Goal: Transaction & Acquisition: Obtain resource

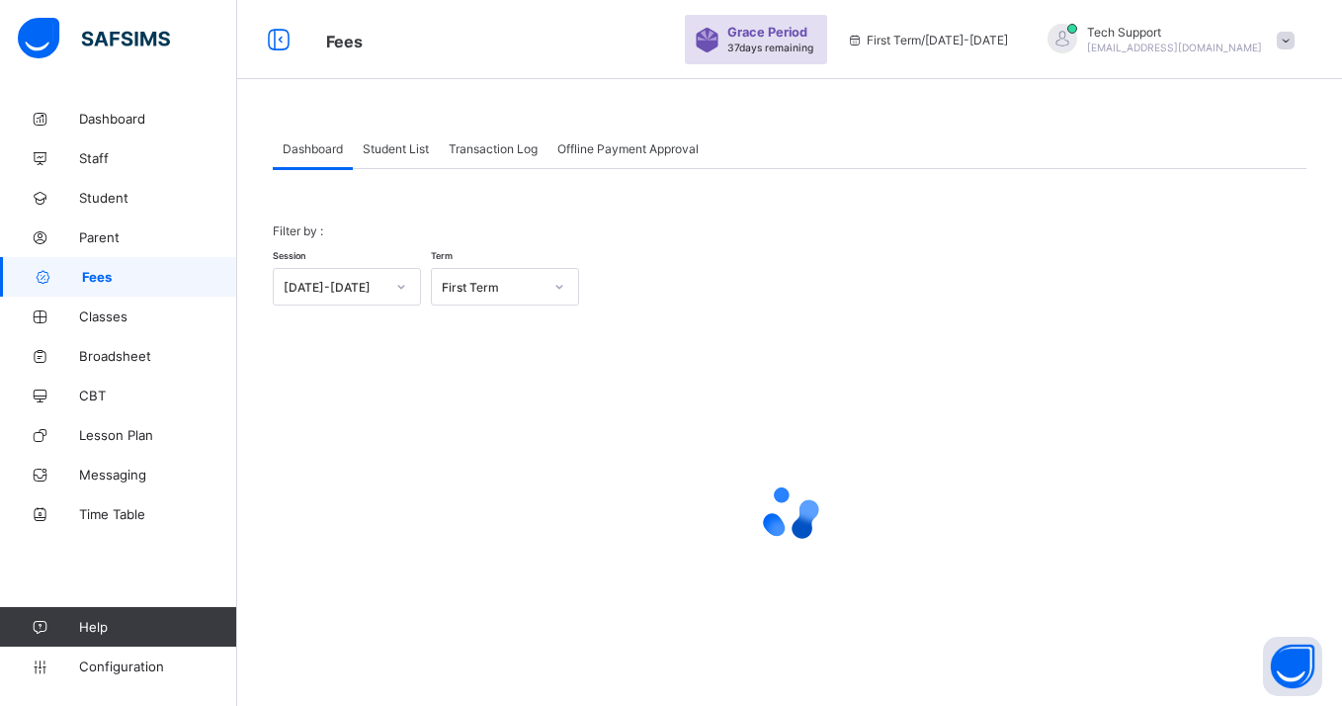
click at [405, 144] on span "Student List" at bounding box center [396, 148] width 66 height 15
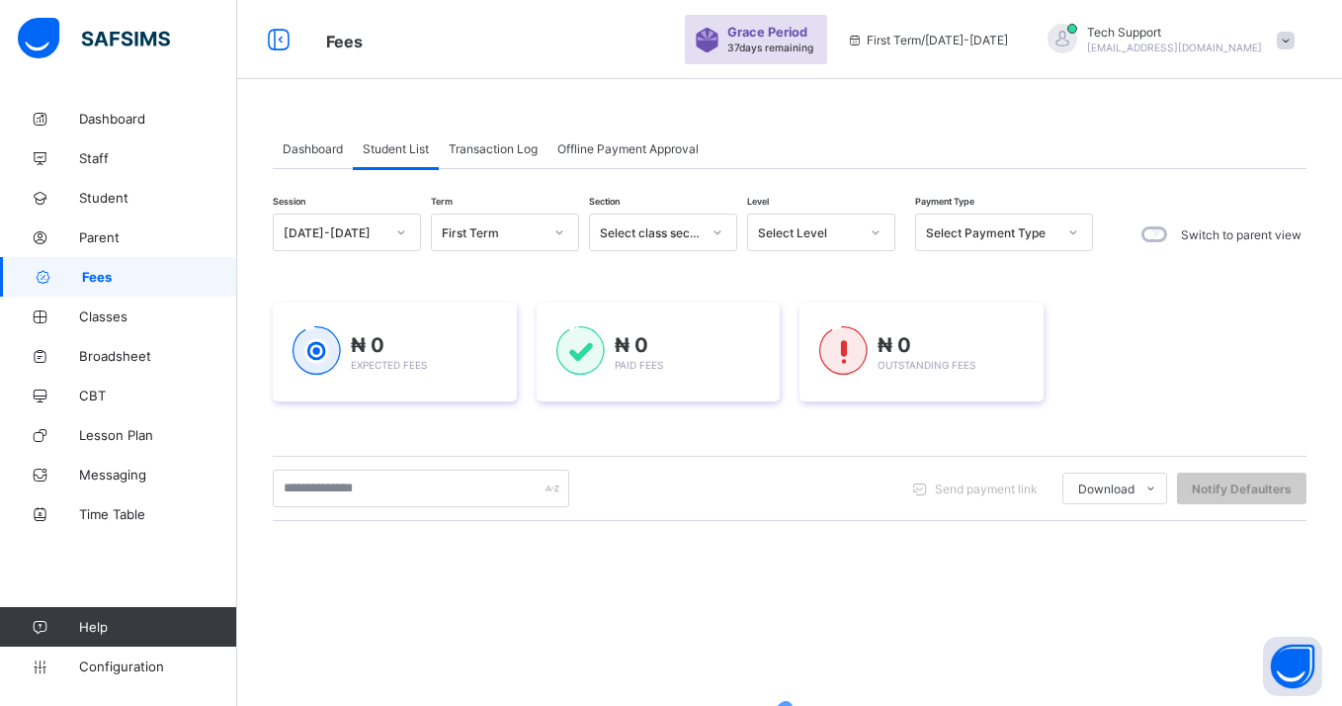
click at [471, 147] on span "Transaction Log" at bounding box center [493, 148] width 89 height 15
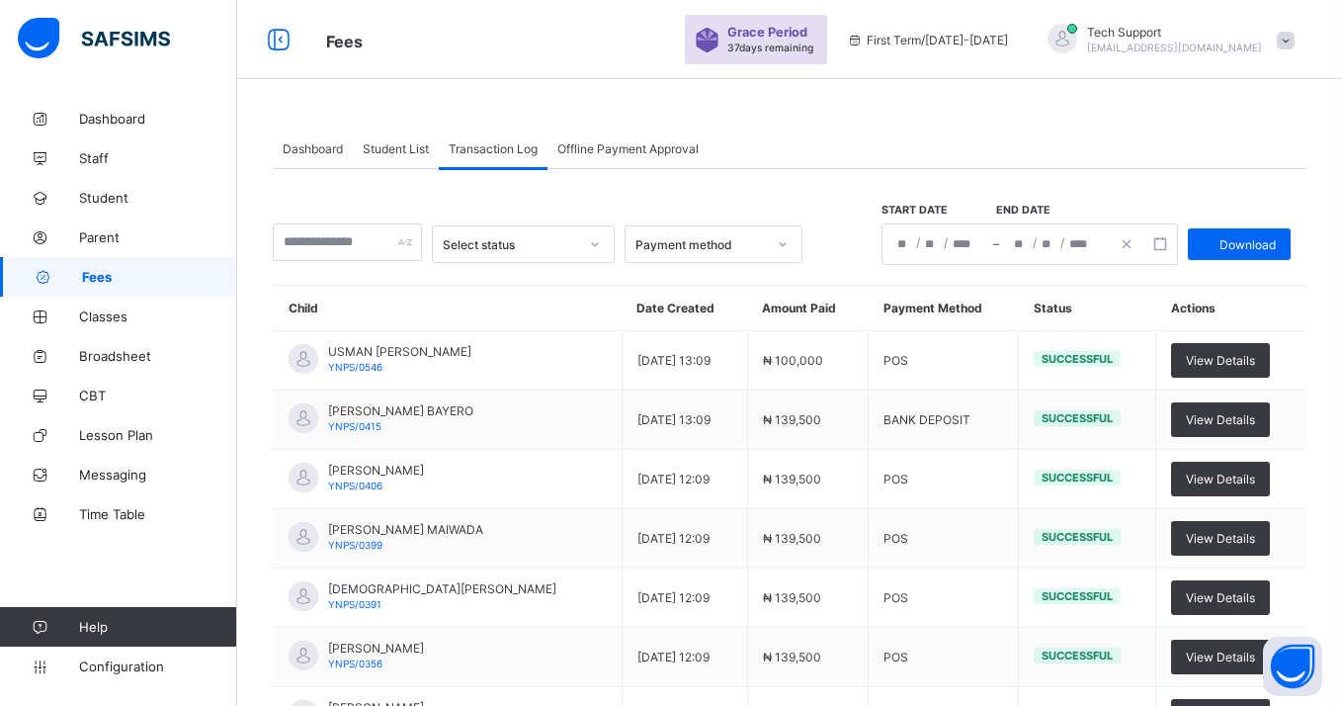
click at [397, 145] on span "Student List" at bounding box center [396, 148] width 66 height 15
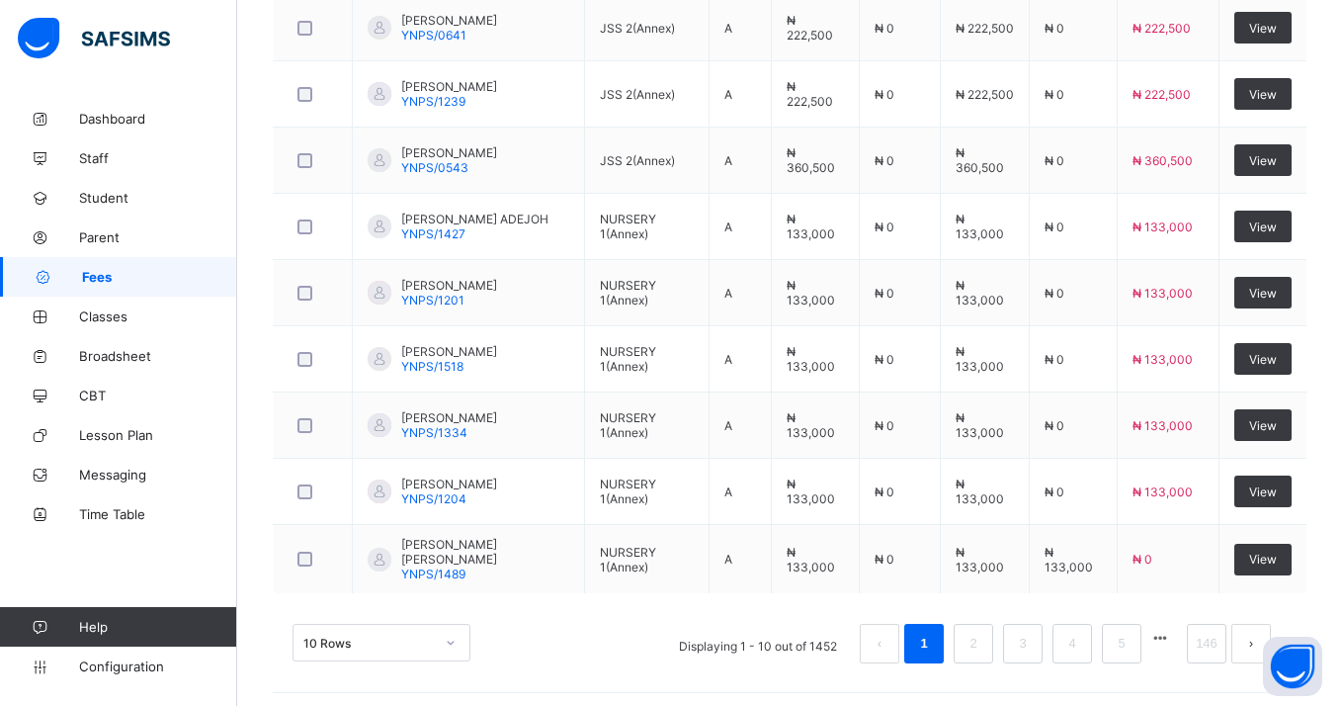
scroll to position [693, 0]
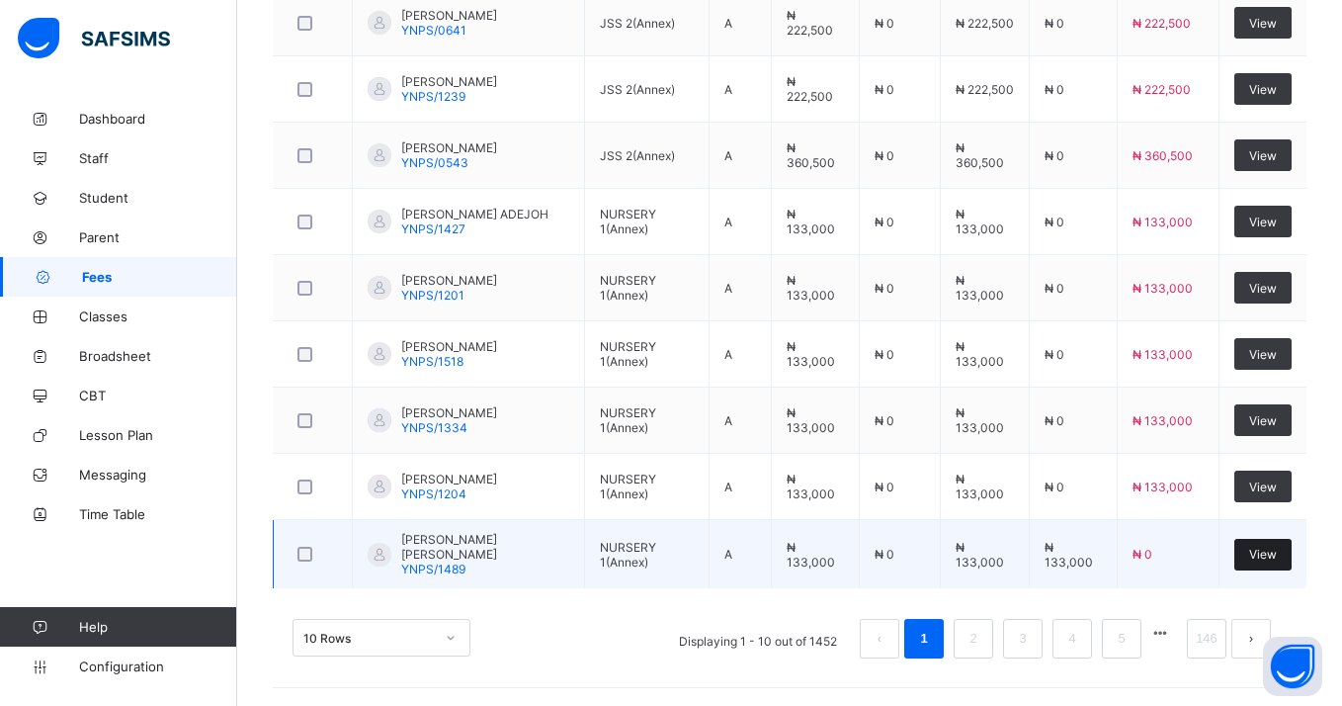
click at [1253, 559] on span "View" at bounding box center [1263, 554] width 28 height 15
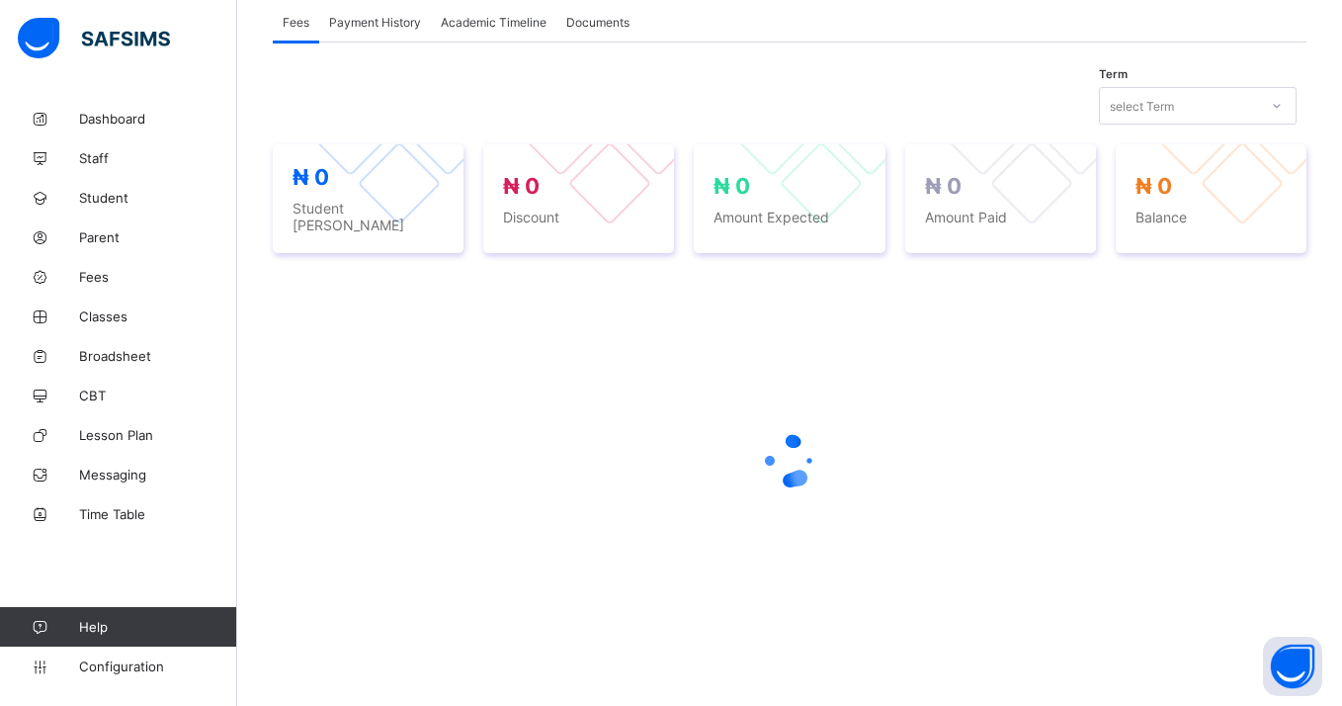
scroll to position [693, 0]
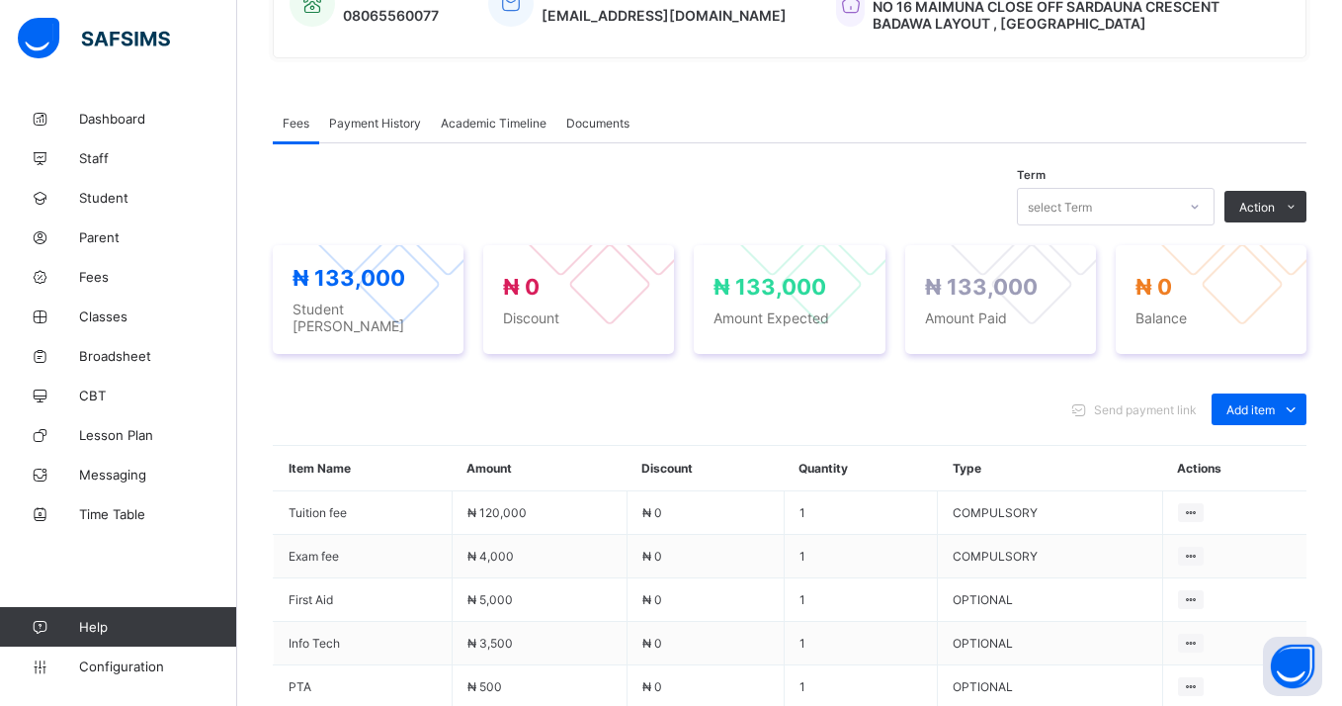
click at [389, 133] on div "Payment History" at bounding box center [375, 123] width 112 height 40
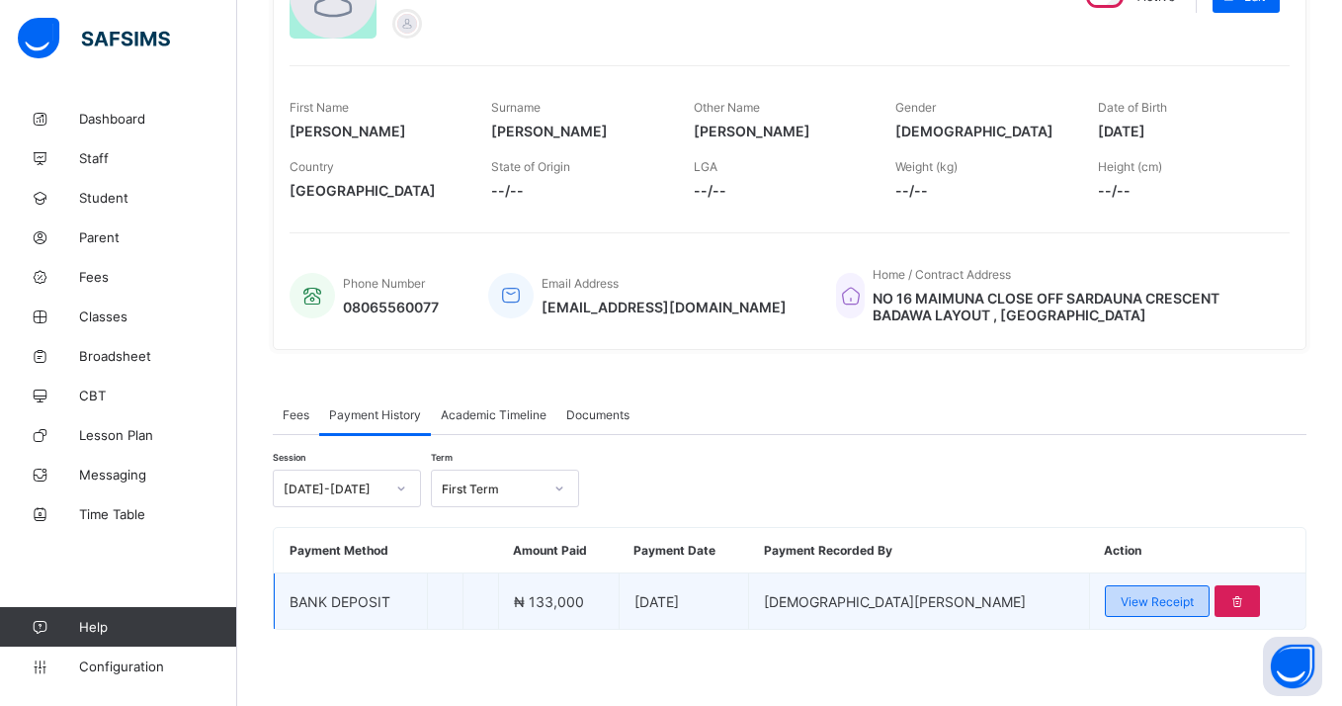
click at [1105, 598] on div "View Receipt" at bounding box center [1157, 601] width 105 height 32
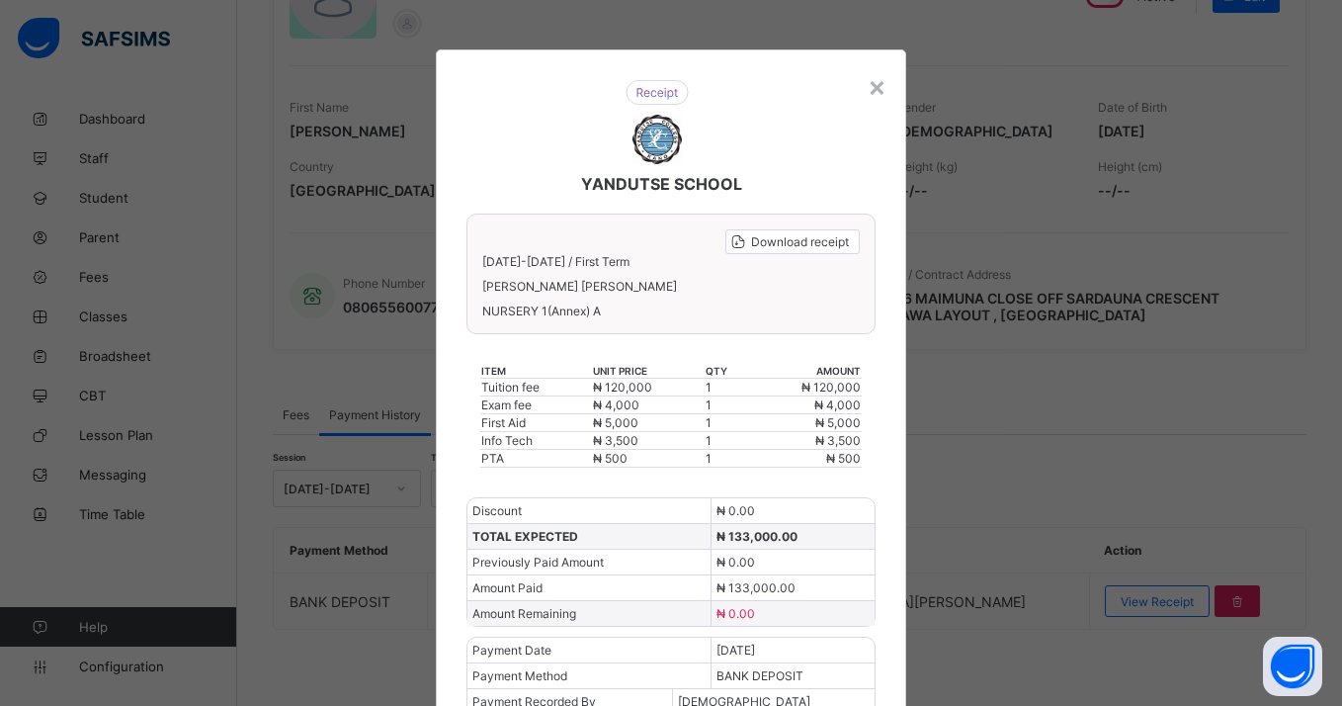
scroll to position [60, 0]
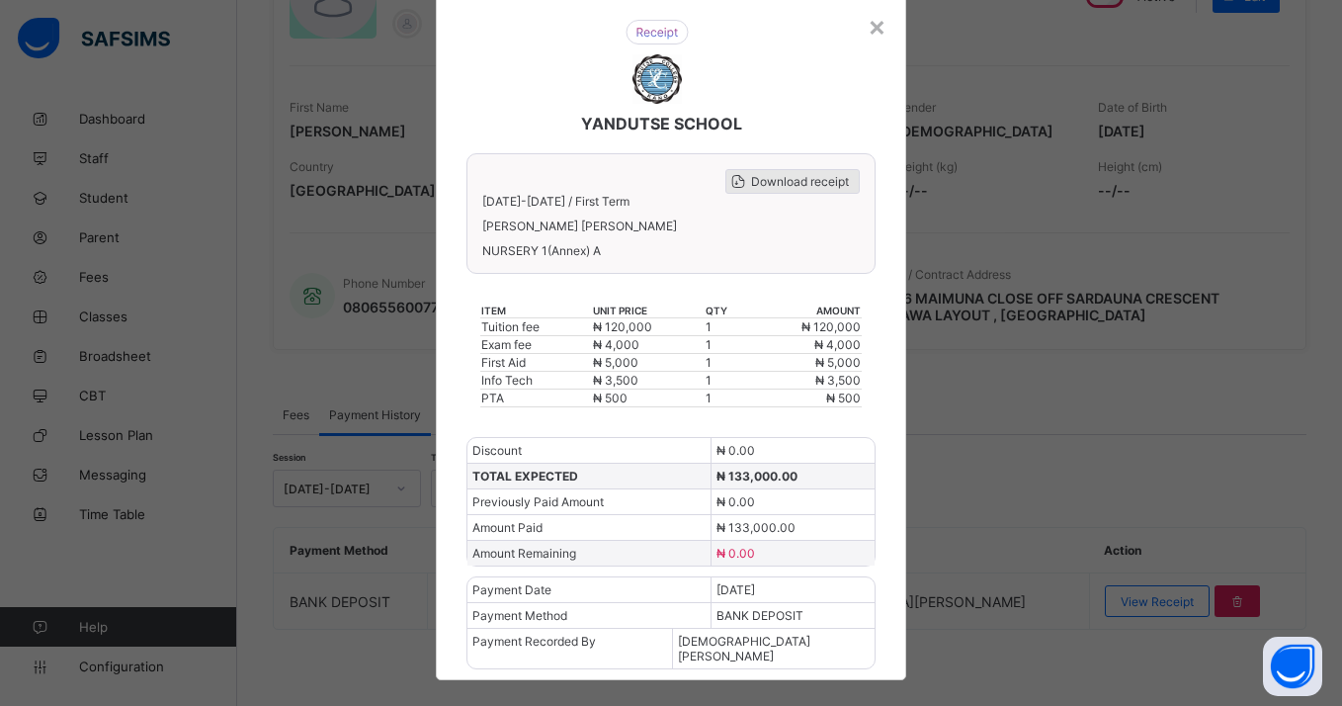
click at [762, 181] on span "Download receipt" at bounding box center [800, 181] width 98 height 15
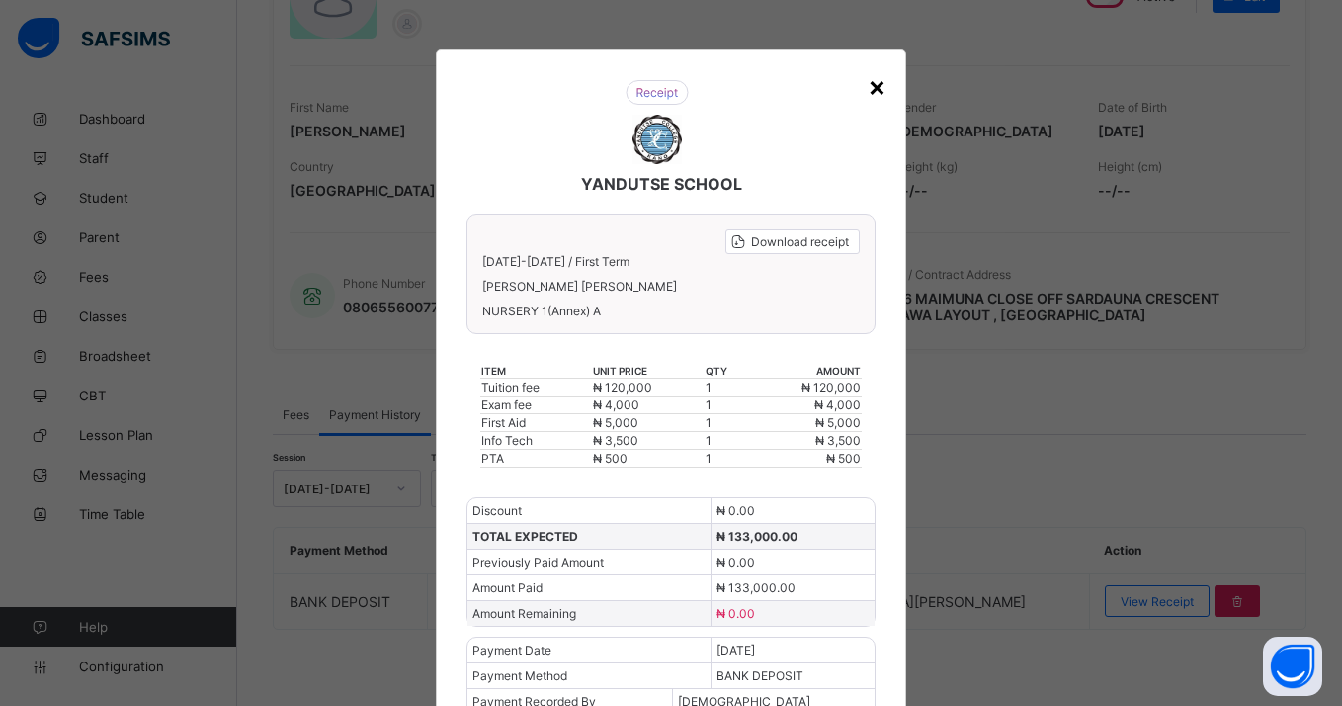
click at [871, 86] on div "×" at bounding box center [877, 86] width 19 height 34
